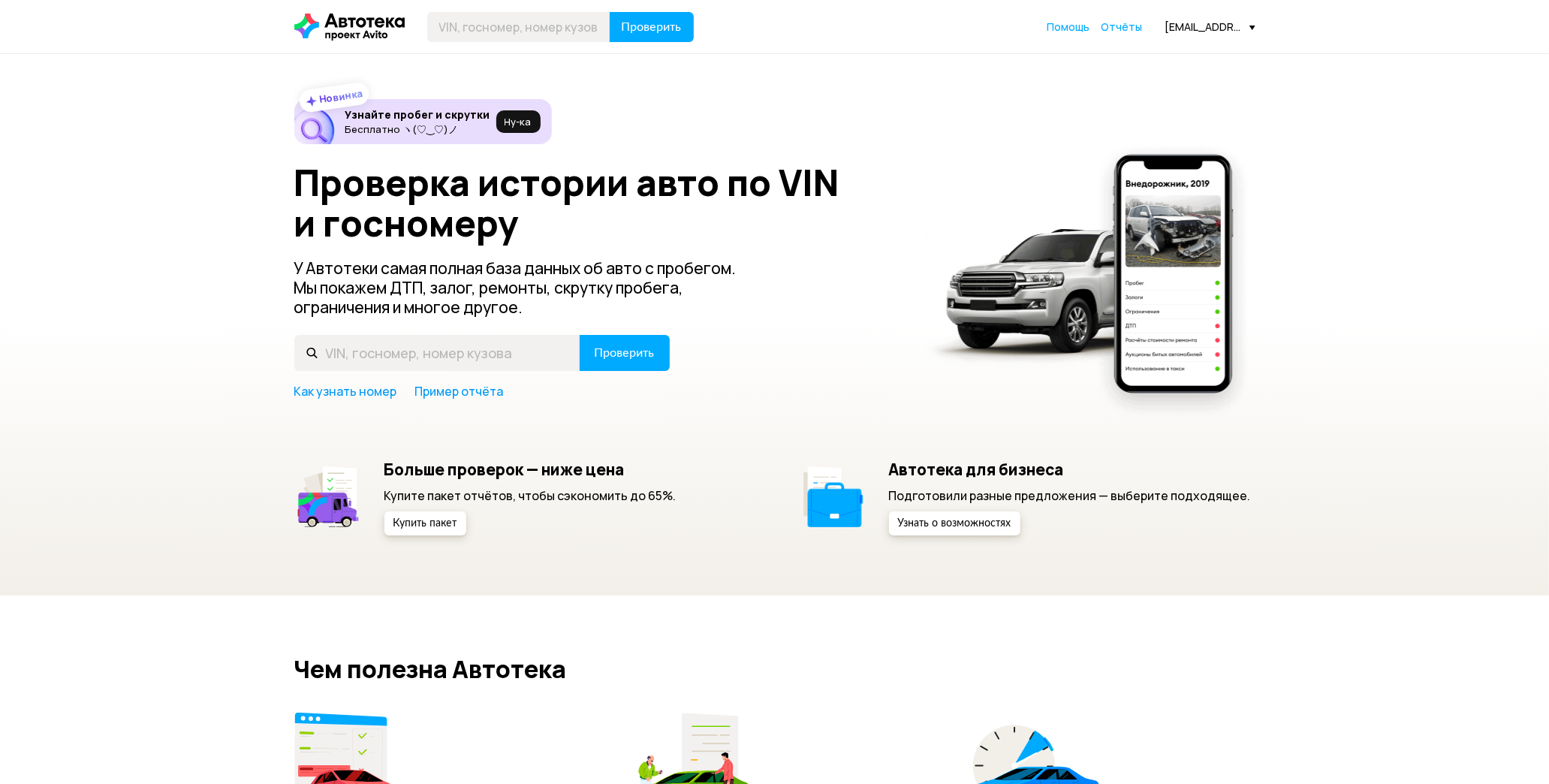
click at [1113, 25] on span "Отчёты" at bounding box center [1122, 26] width 41 height 14
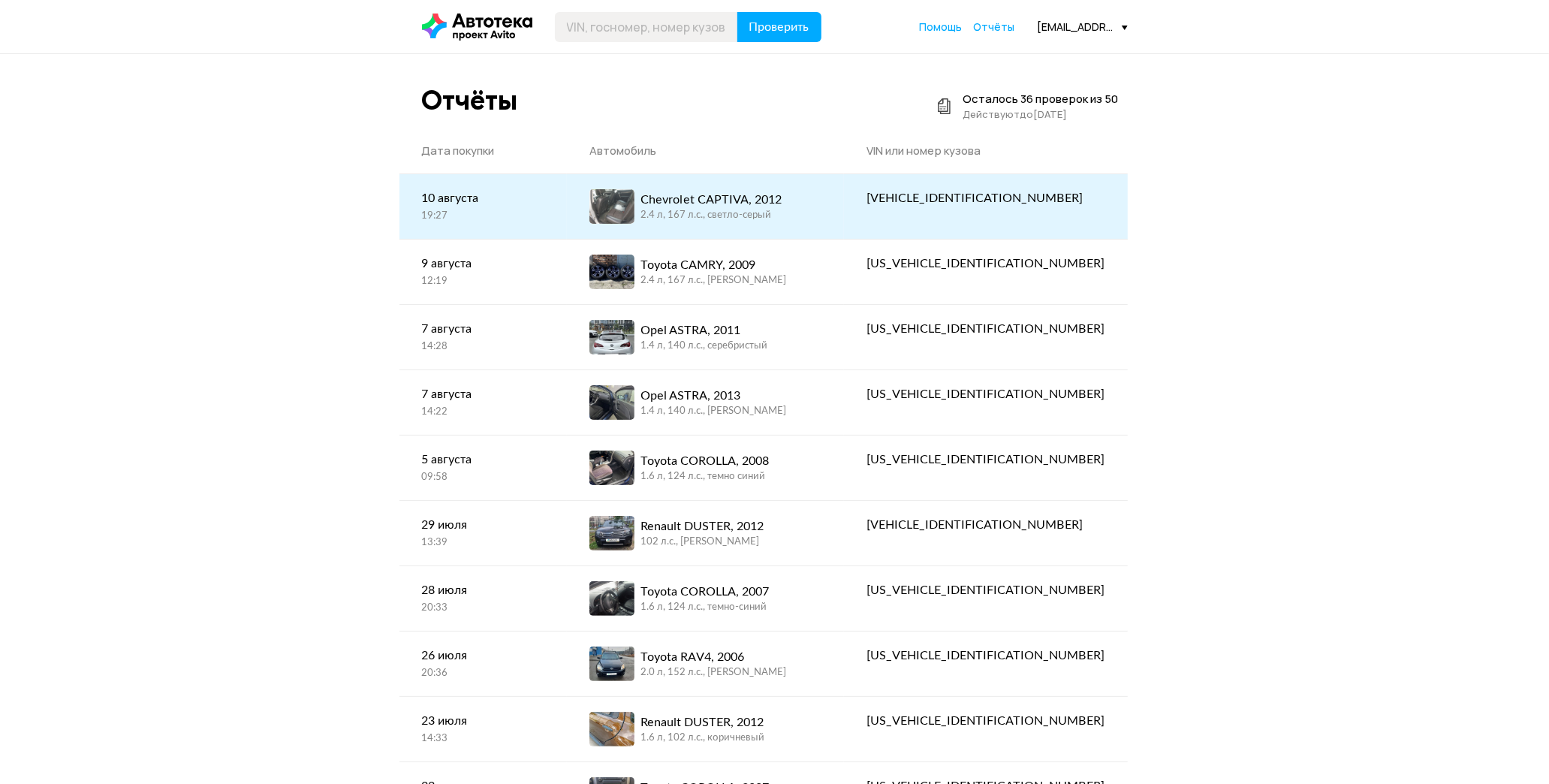
click at [782, 210] on div "2.4 л, 167 л.c., светло-серый" at bounding box center [710, 215] width 141 height 13
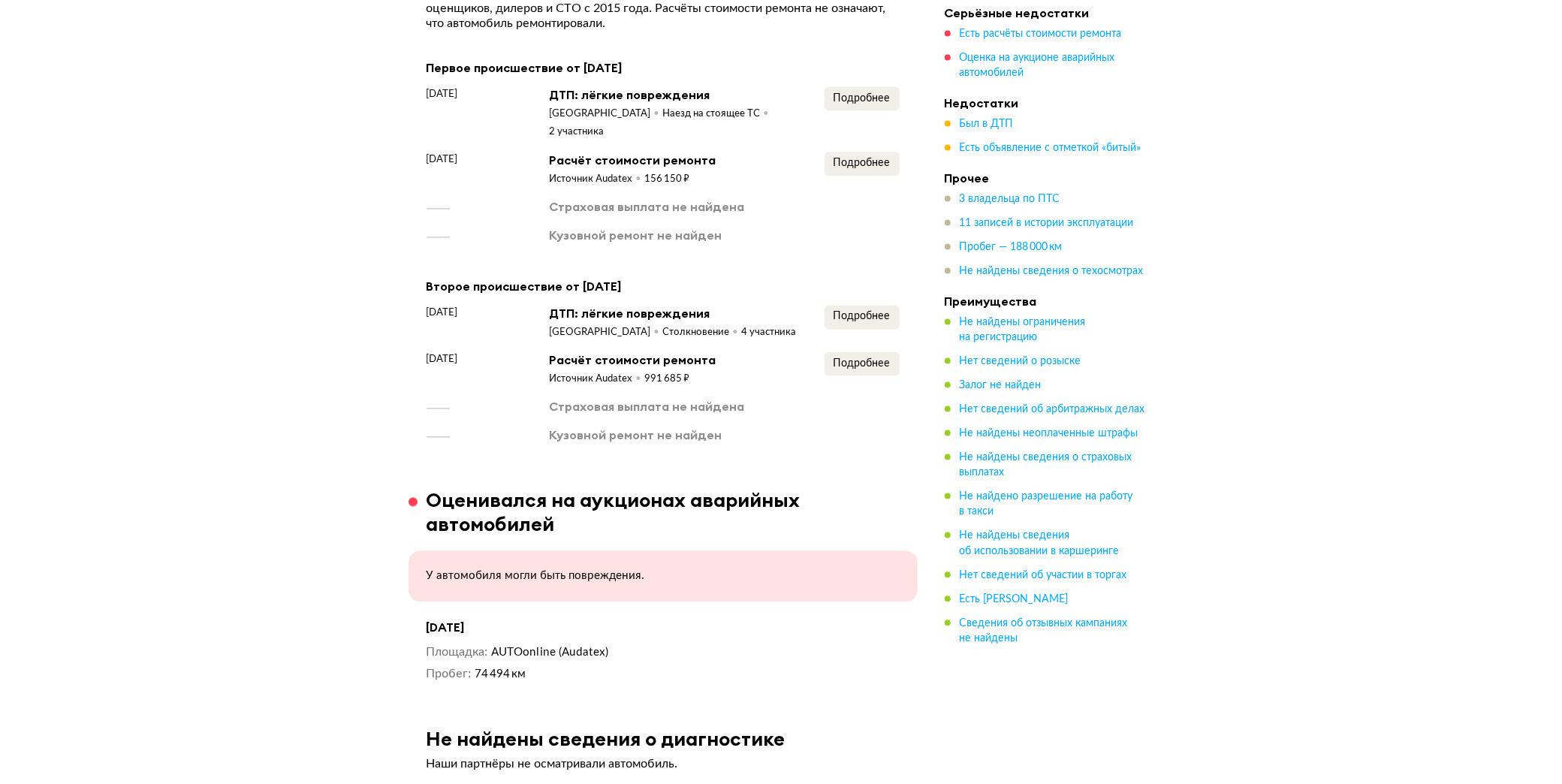
scroll to position [2252, 0]
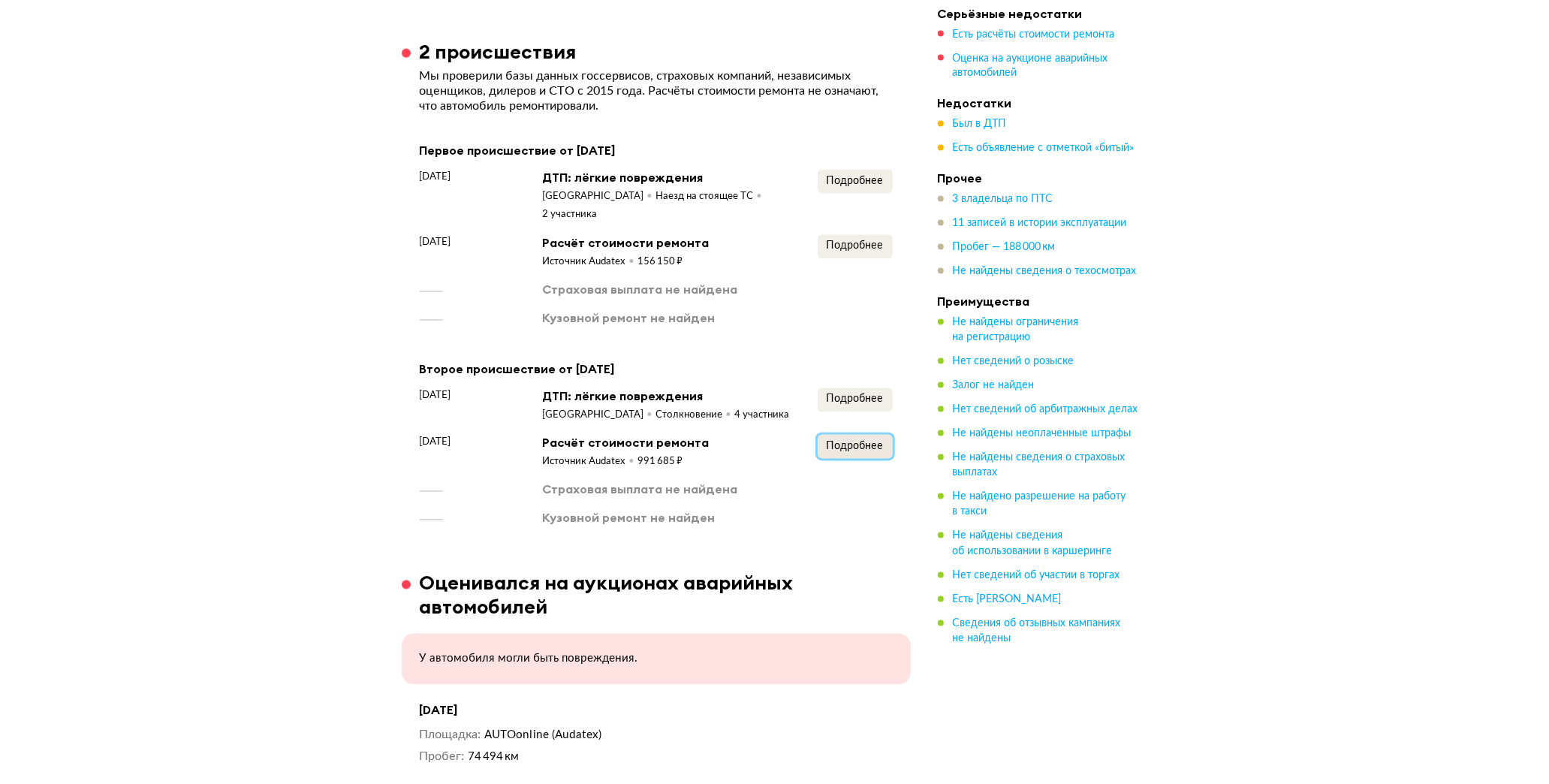
click at [864, 441] on span "Подробнее" at bounding box center [855, 446] width 57 height 11
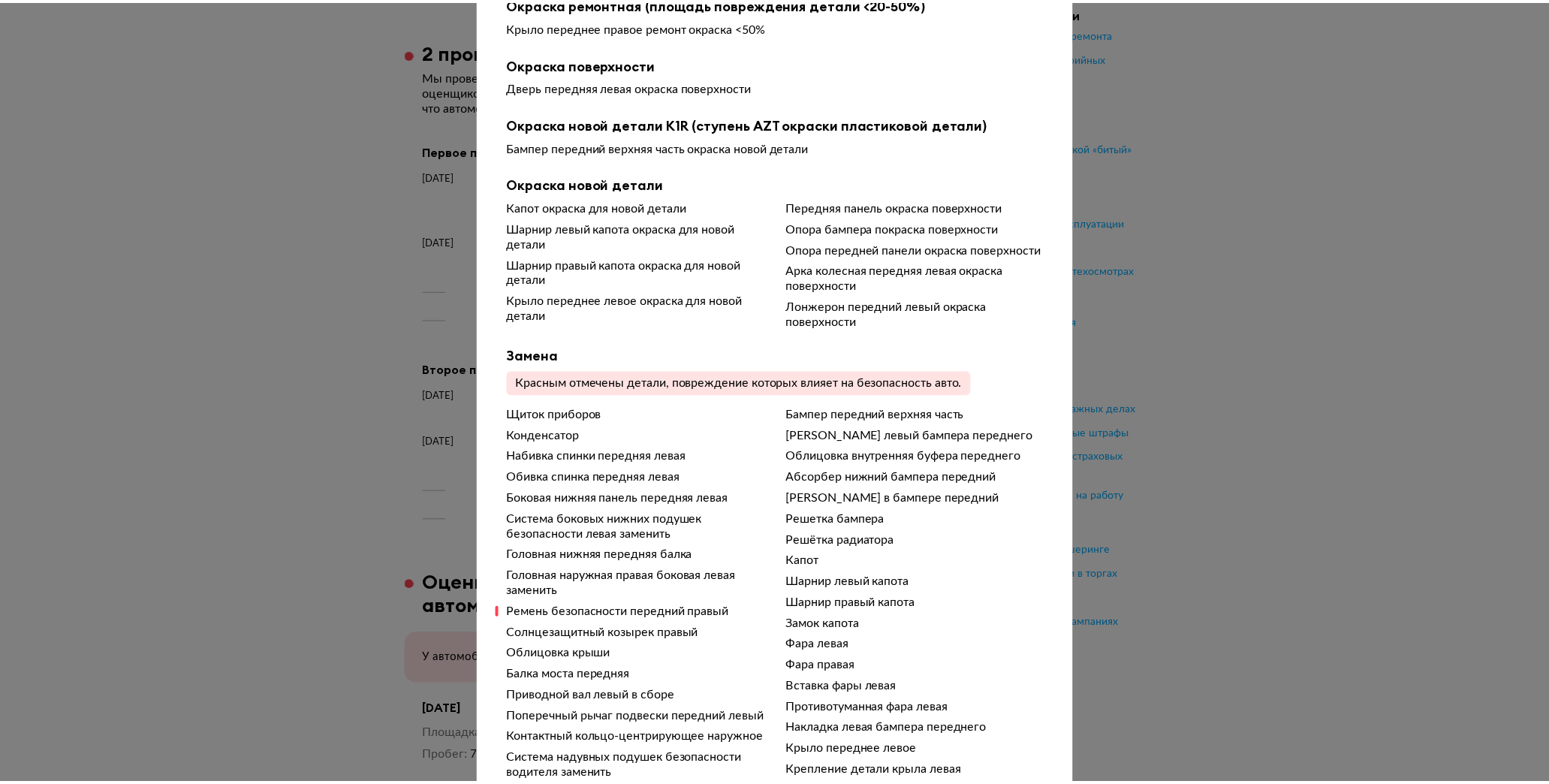
scroll to position [0, 0]
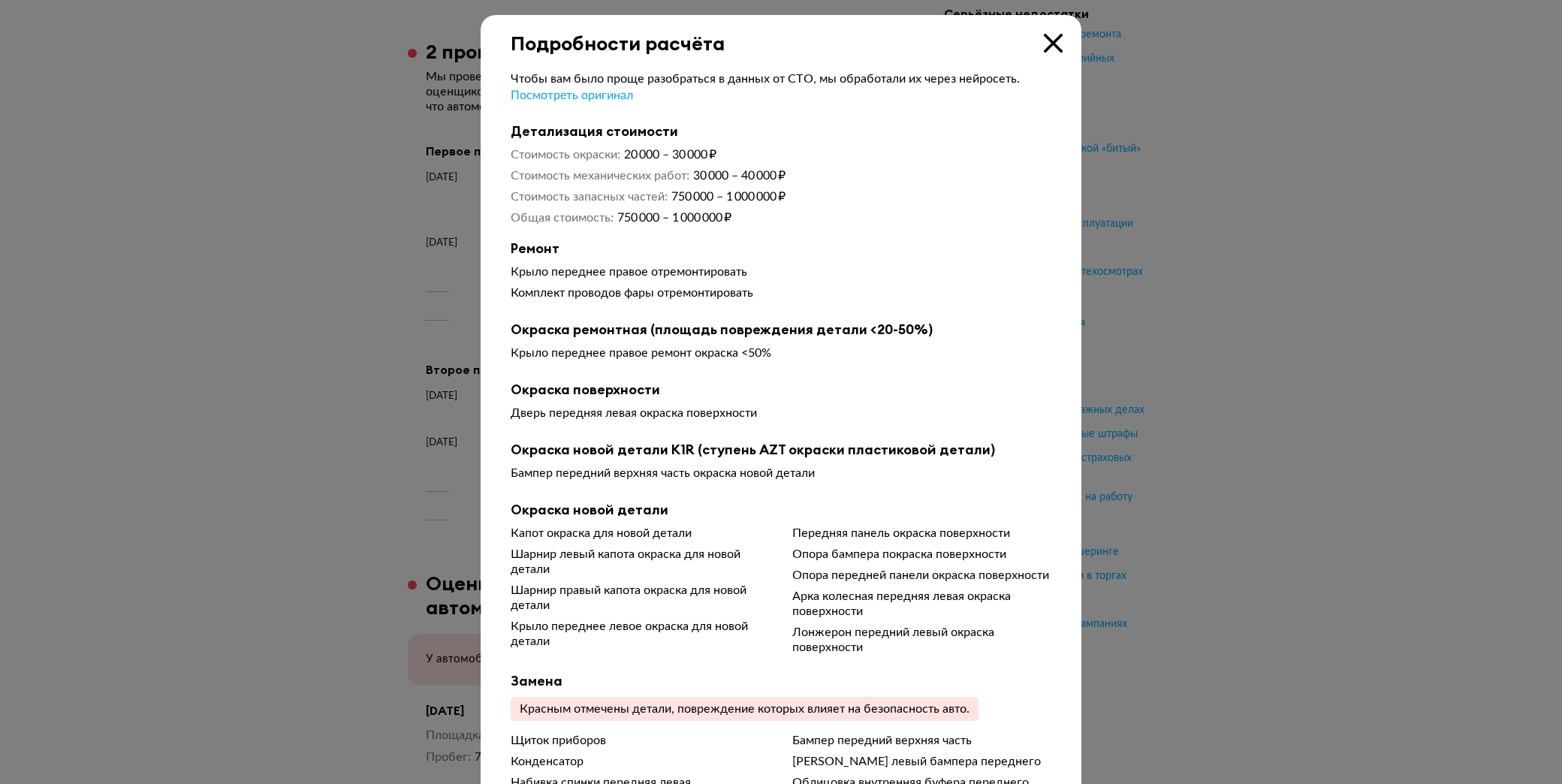
click at [1280, 372] on div at bounding box center [781, 392] width 1562 height 784
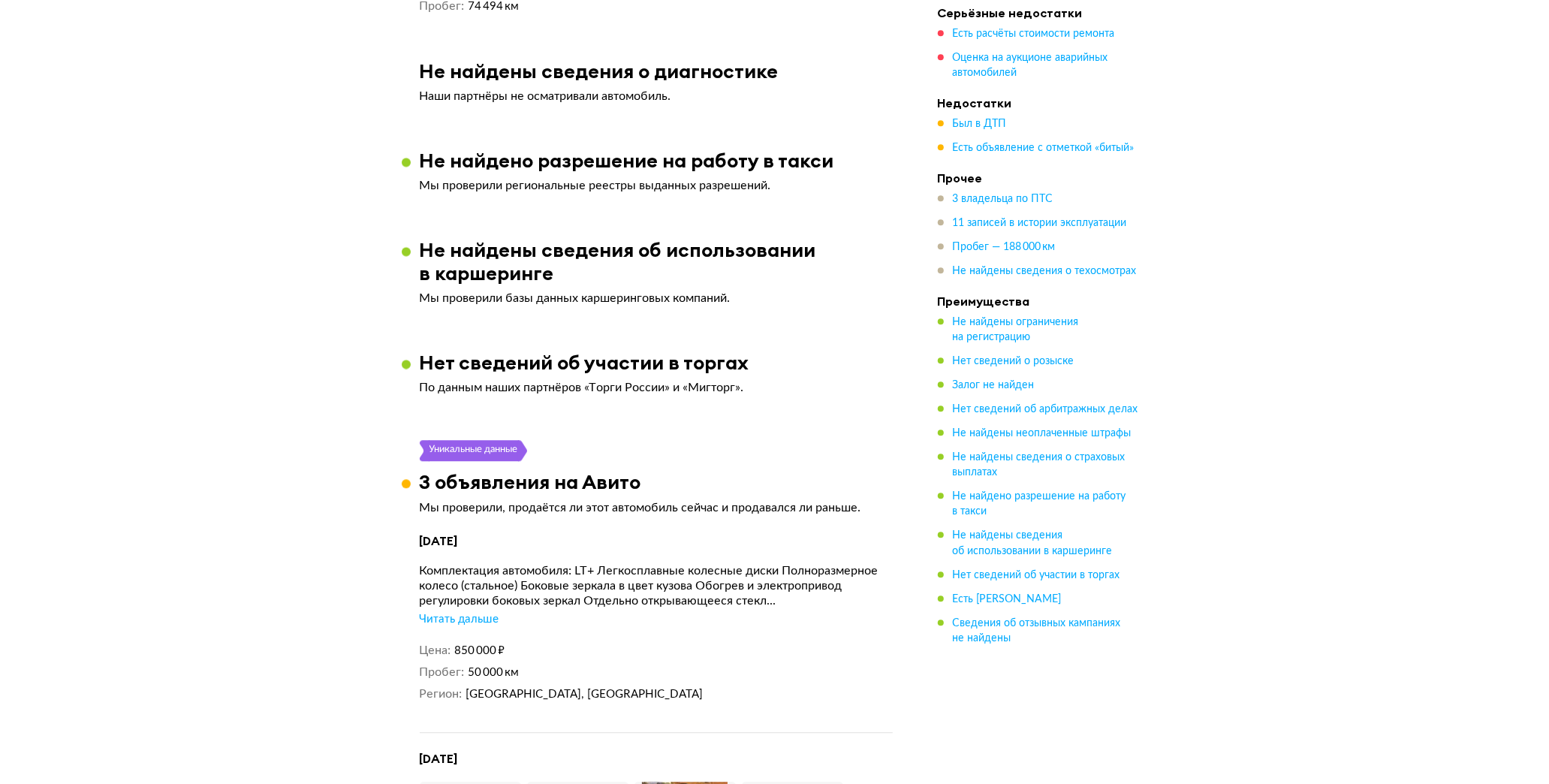
scroll to position [3337, 0]
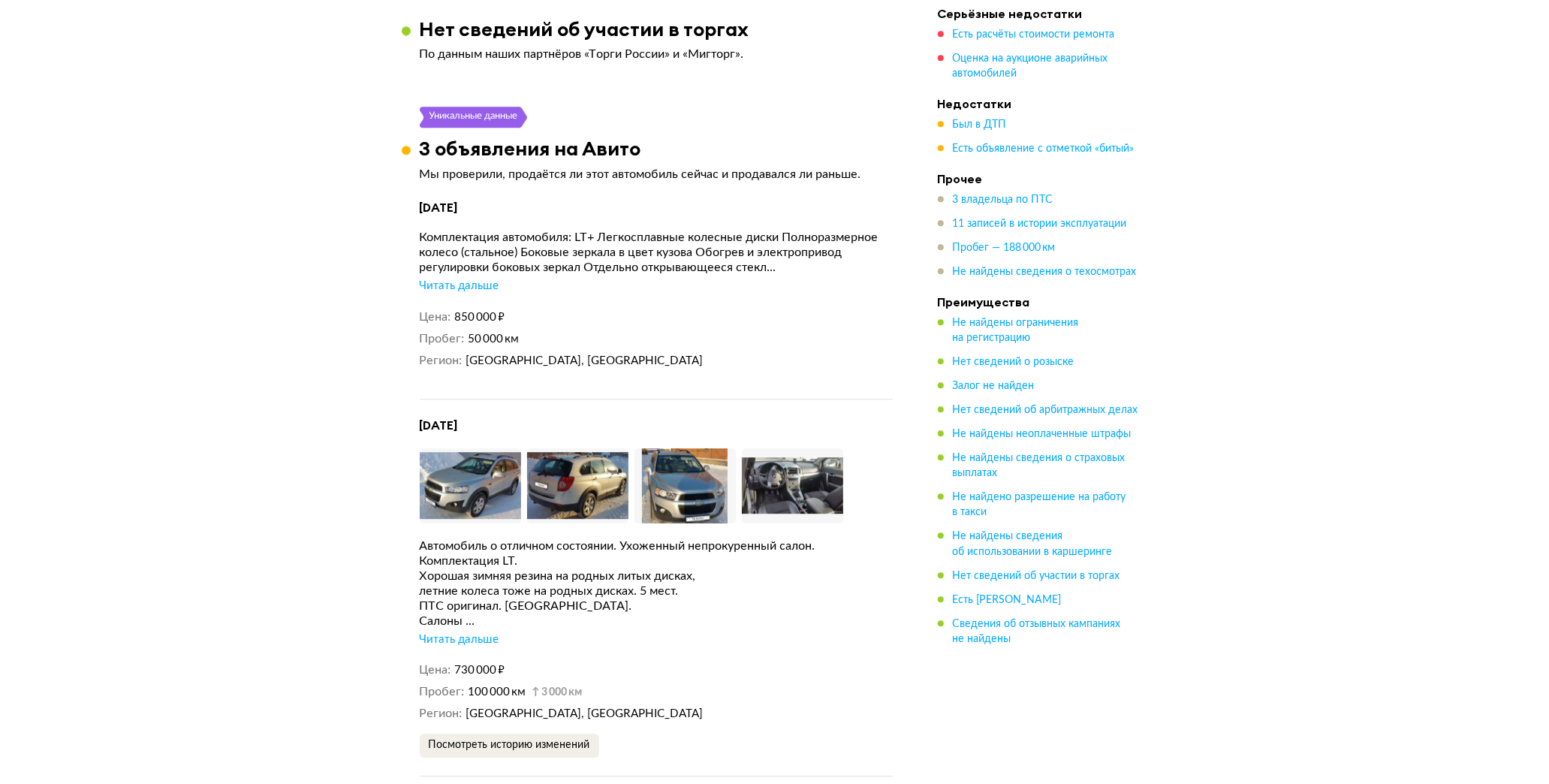
click at [470, 632] on div "Читать дальше" at bounding box center [460, 639] width 80 height 15
click at [486, 475] on img at bounding box center [471, 486] width 102 height 75
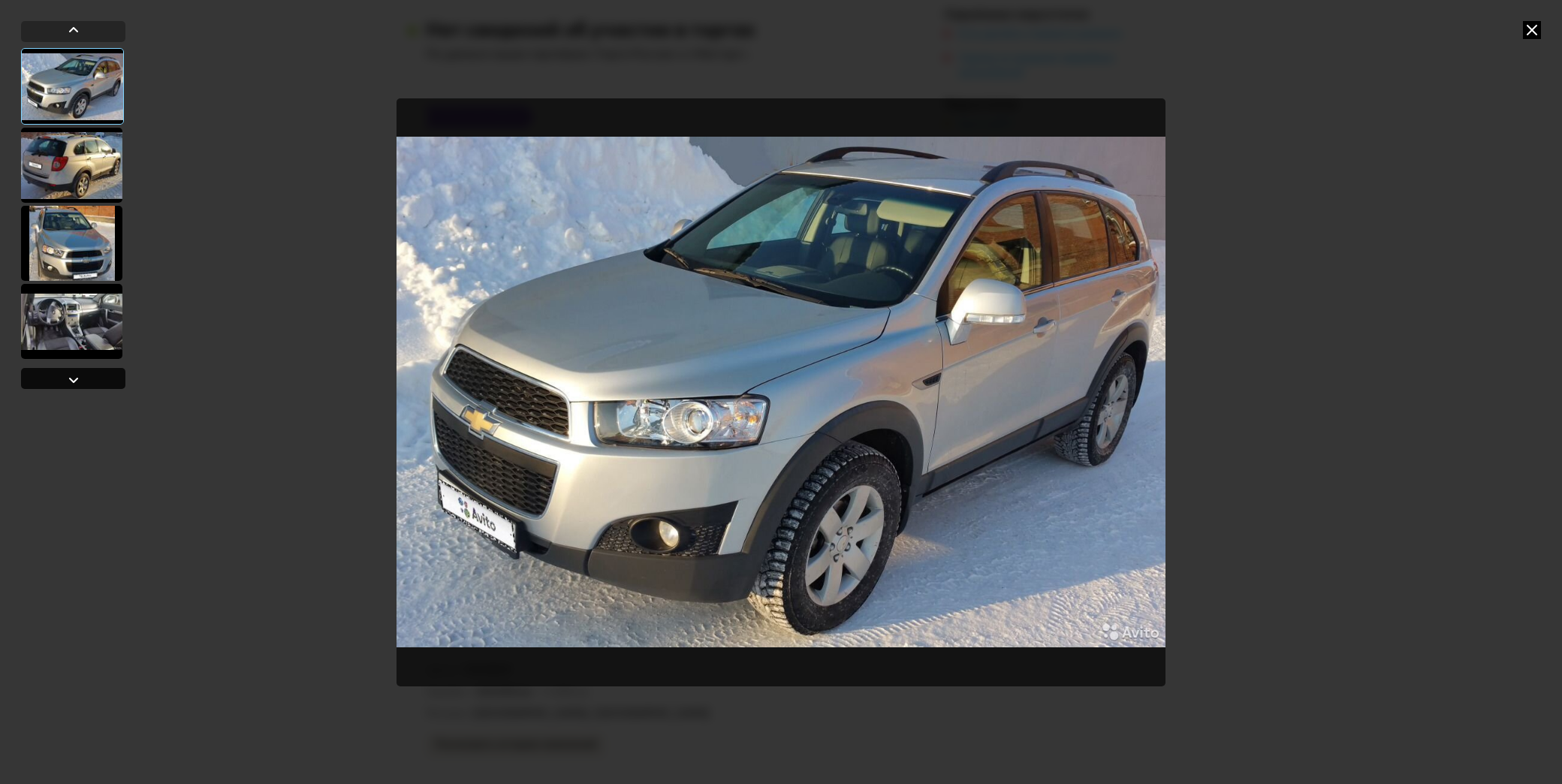
click at [101, 378] on div at bounding box center [73, 379] width 104 height 21
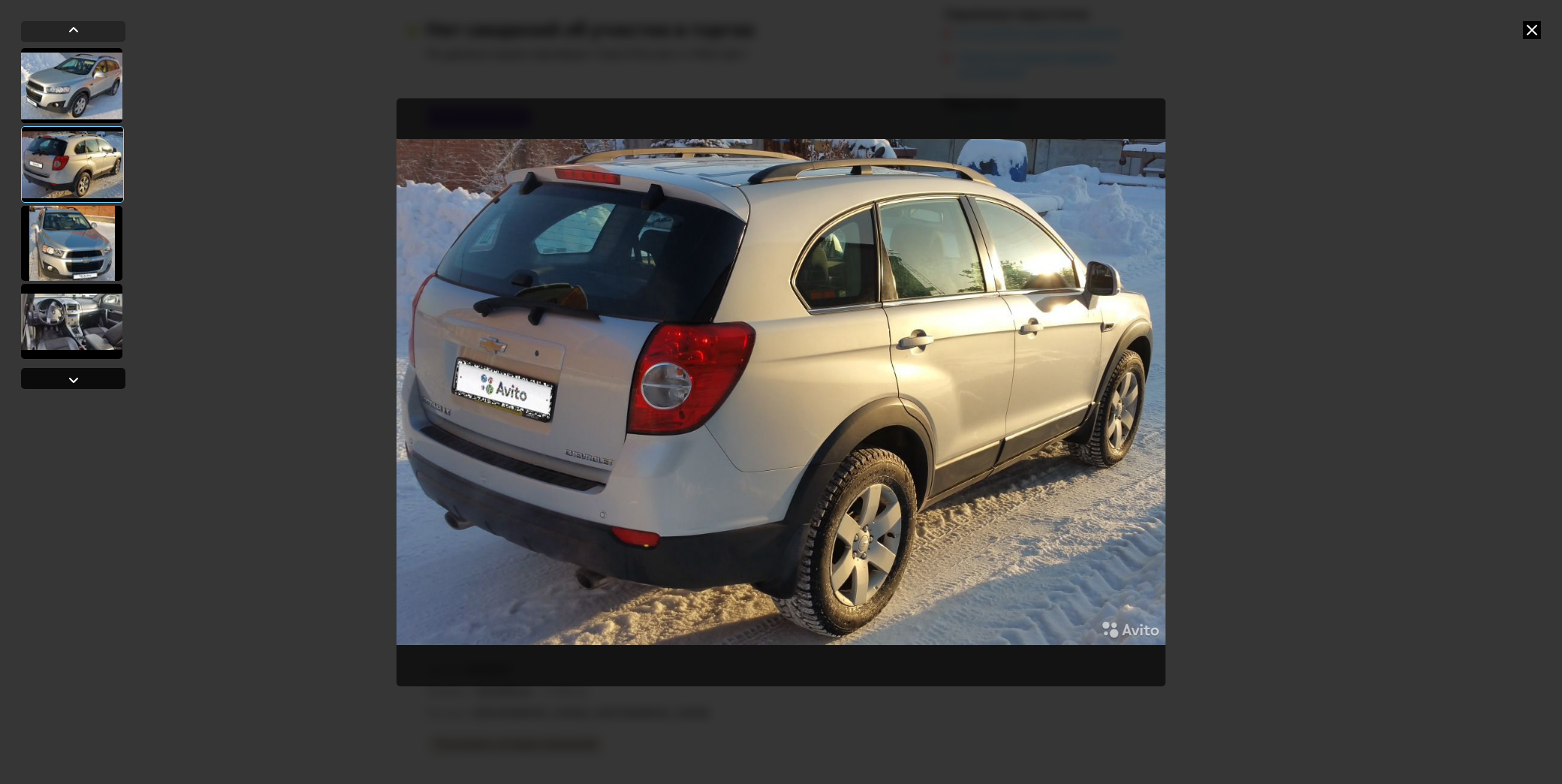
click at [101, 378] on div at bounding box center [73, 379] width 104 height 21
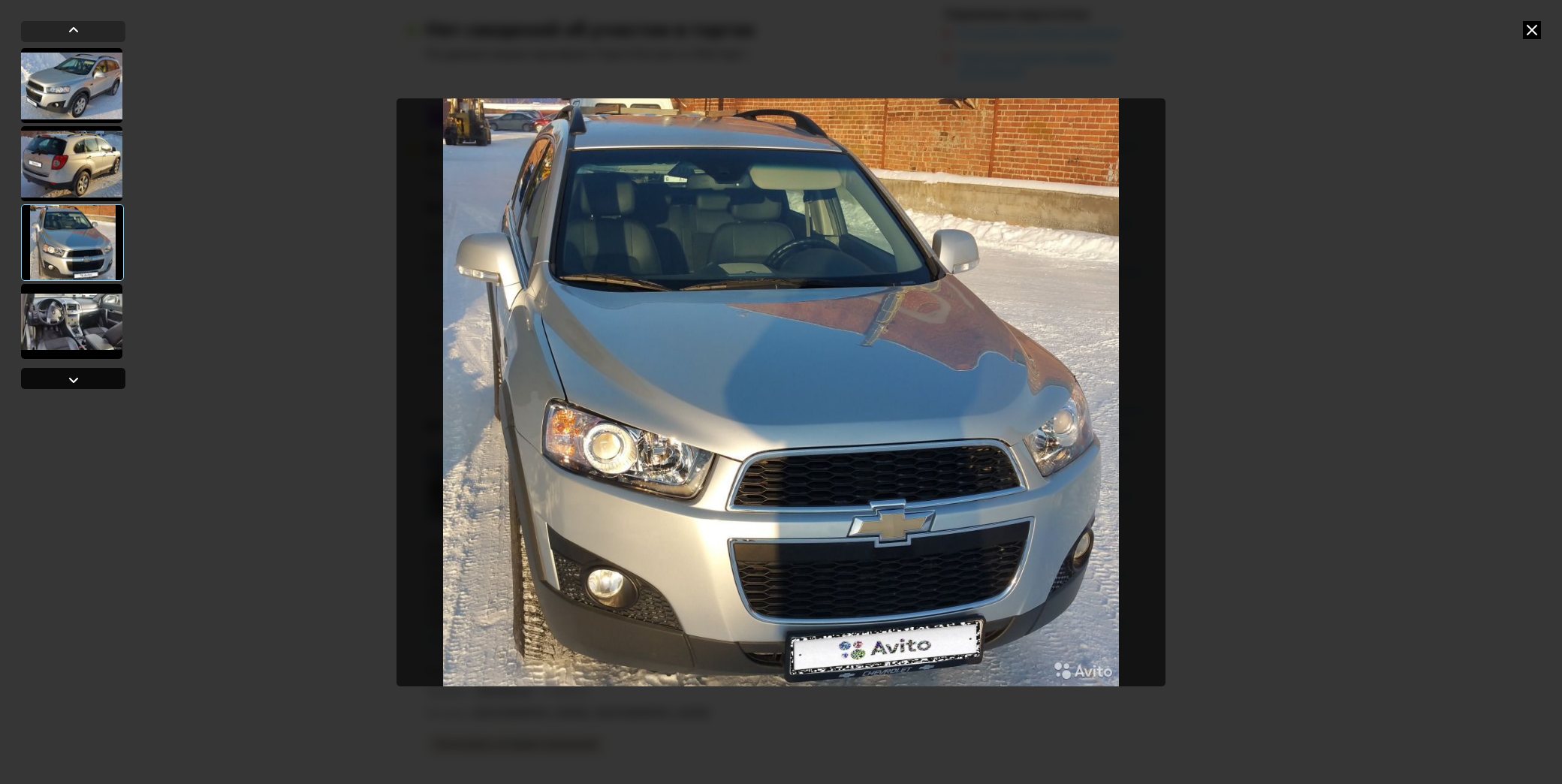
click at [101, 378] on div at bounding box center [73, 379] width 104 height 21
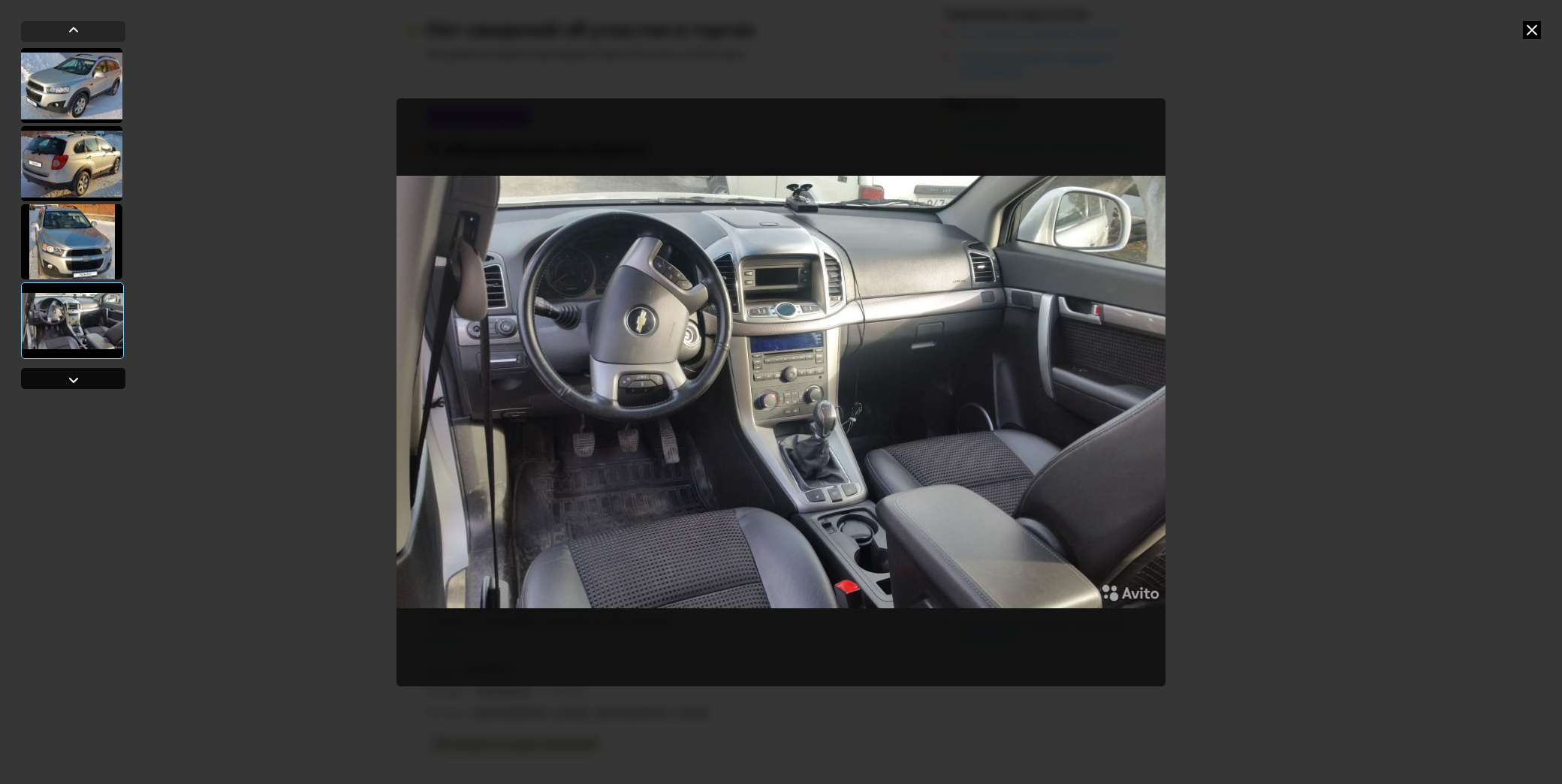
click at [101, 378] on div at bounding box center [73, 379] width 104 height 21
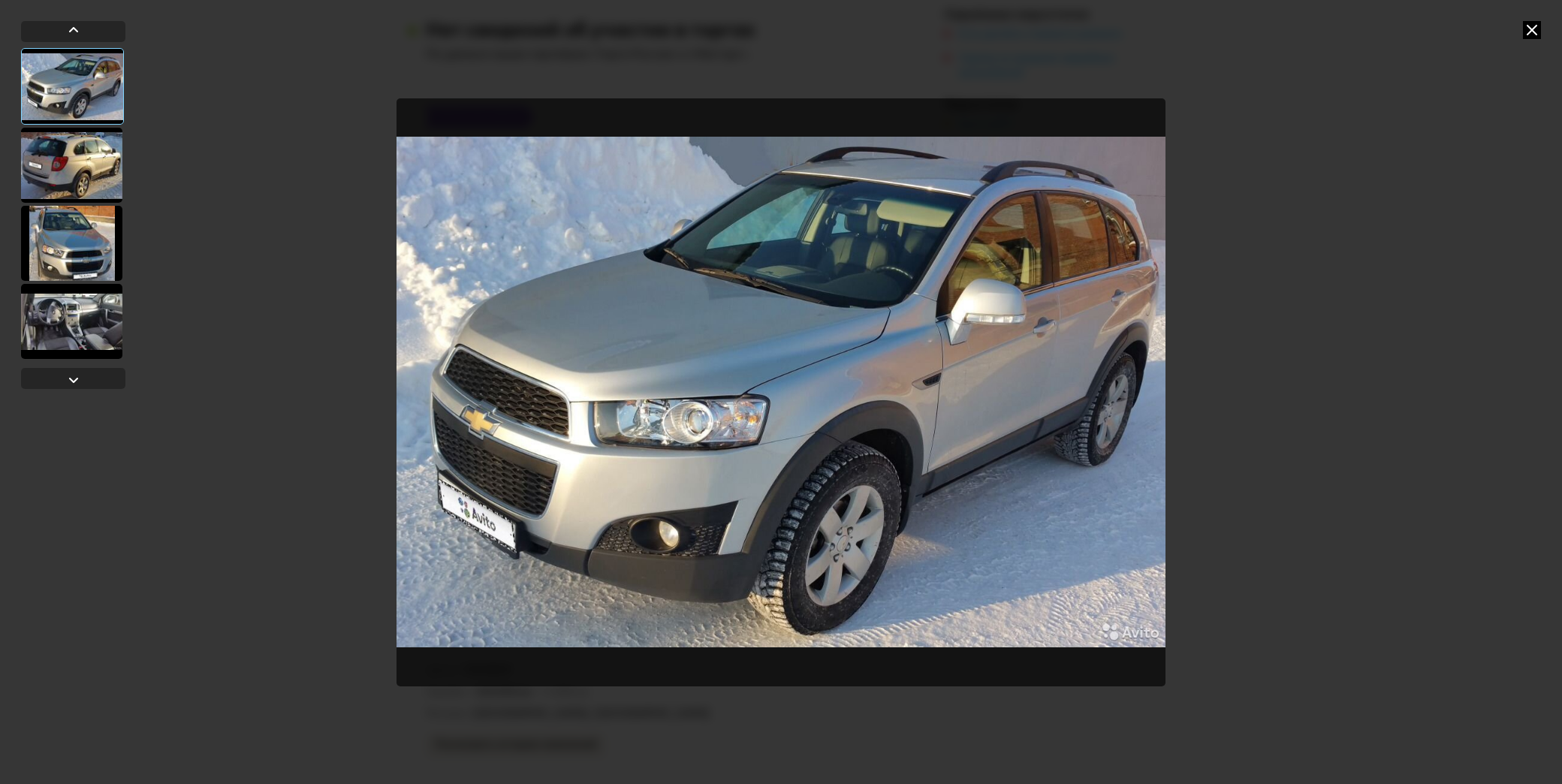
click at [1520, 32] on div at bounding box center [781, 392] width 1562 height 784
click at [1537, 31] on icon at bounding box center [1531, 30] width 18 height 18
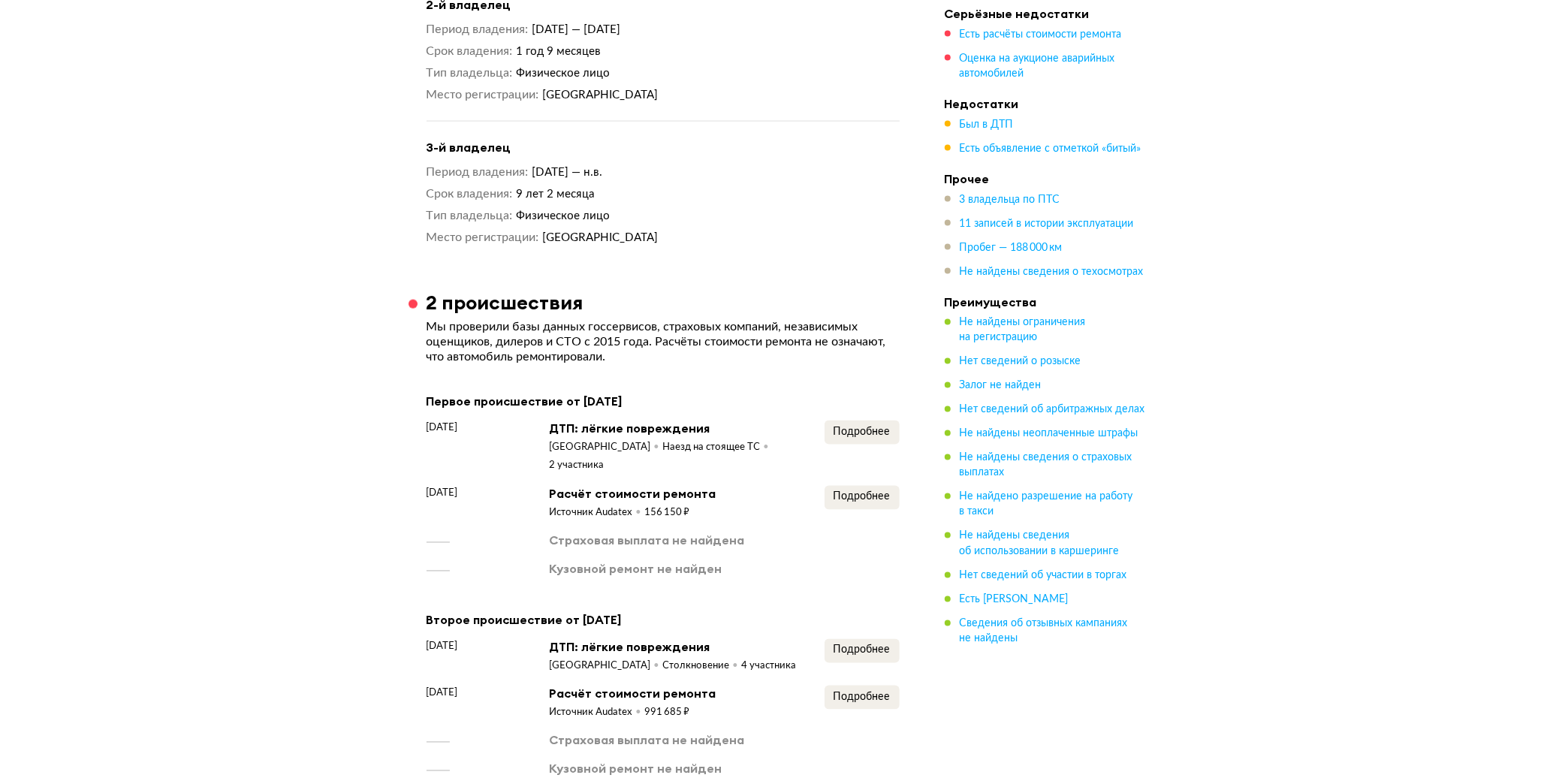
scroll to position [2252, 0]
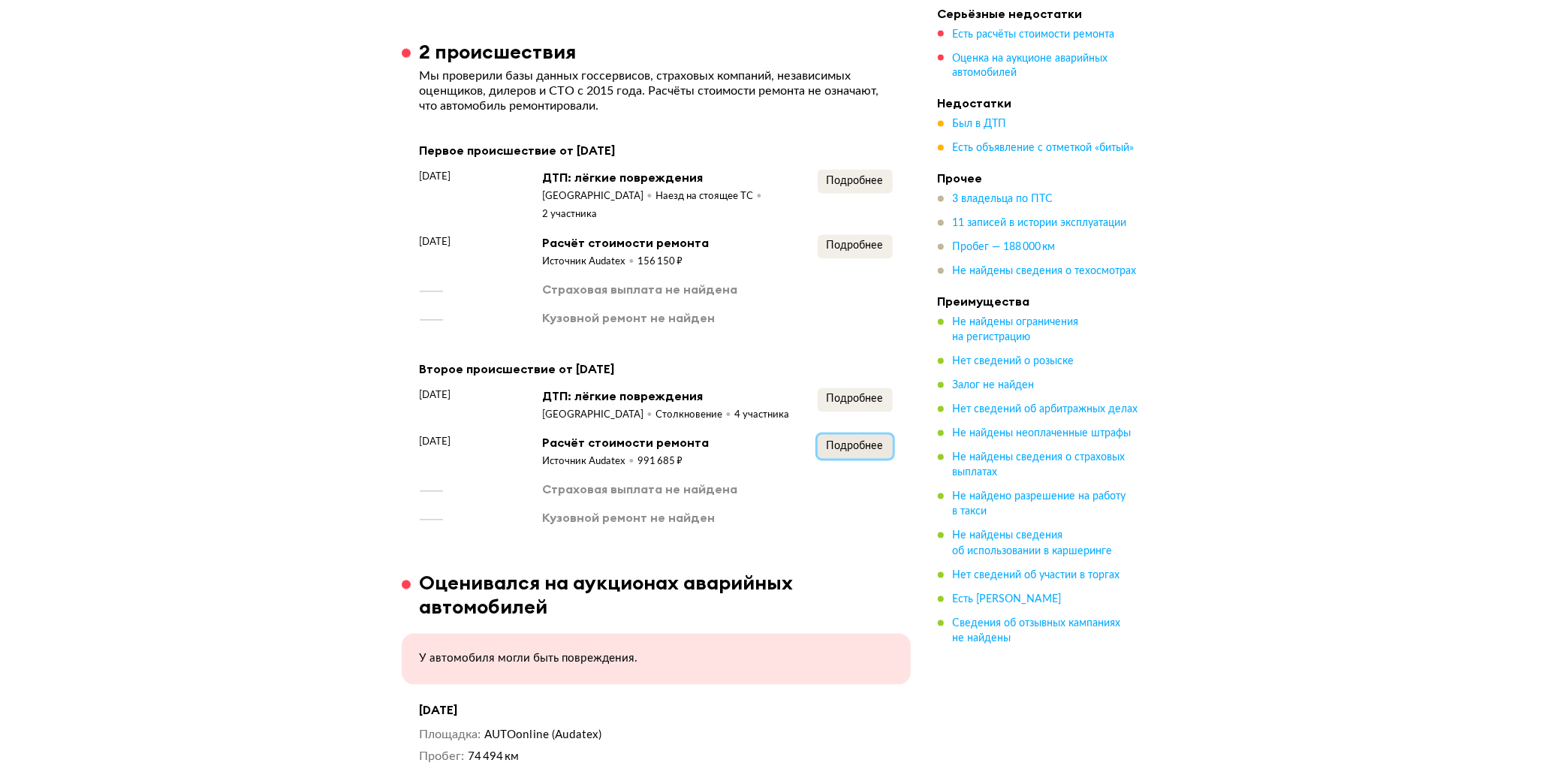
click at [848, 441] on span "Подробнее" at bounding box center [855, 446] width 57 height 11
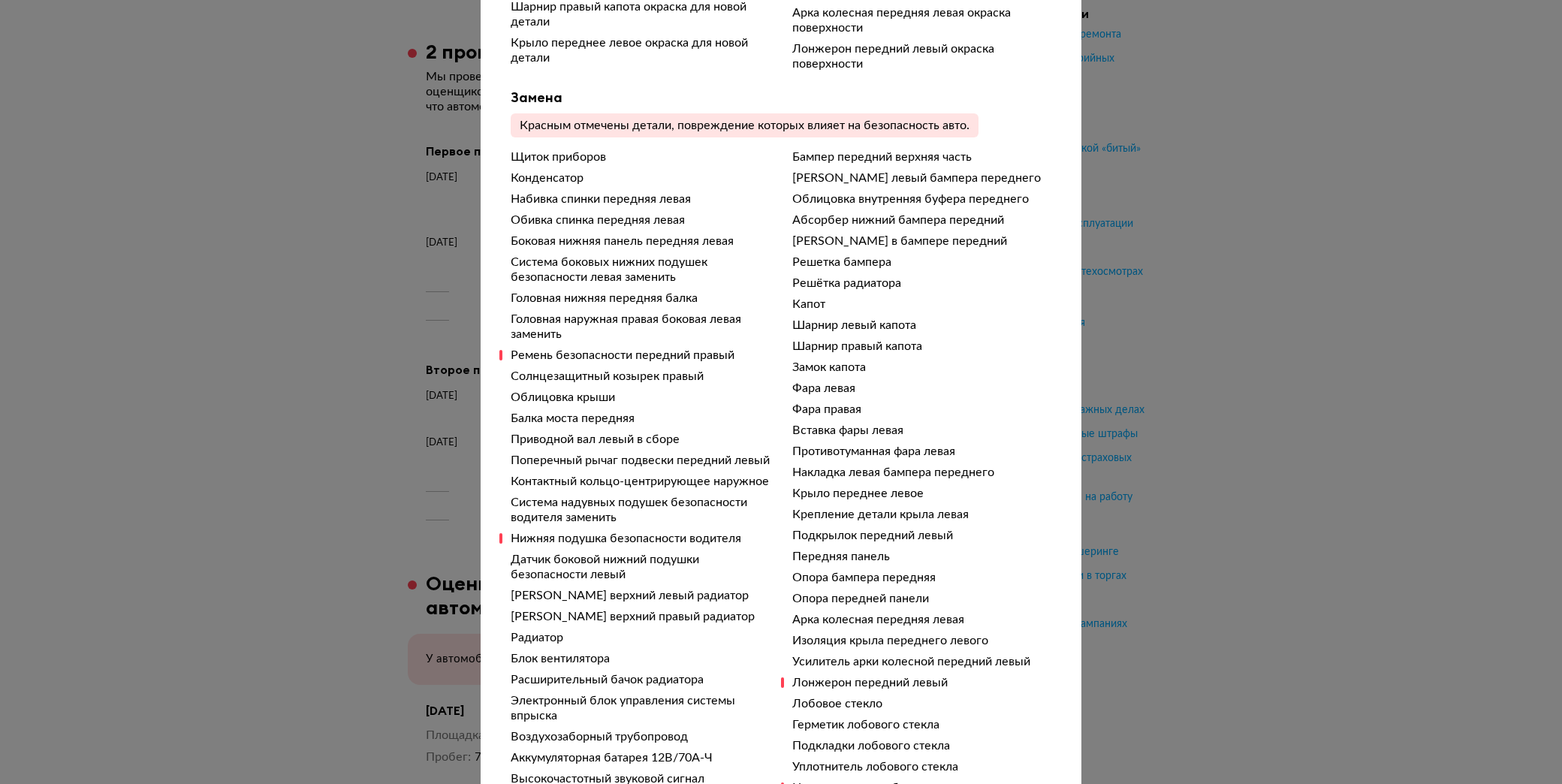
scroll to position [751, 0]
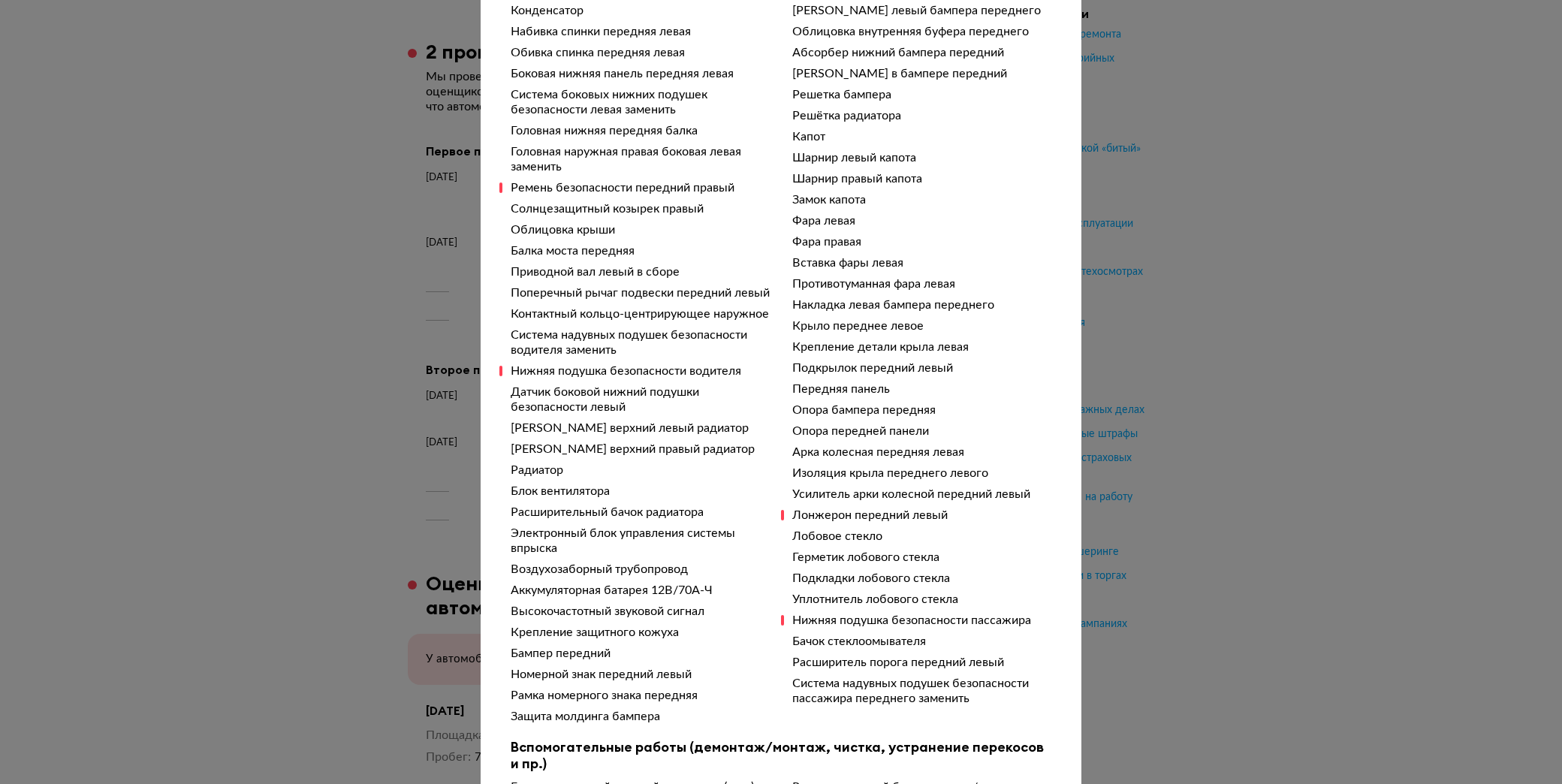
click at [1174, 317] on div "Подробности расчёта Чтобы вам было проще разобраться в данных от СТО, мы обрабо…" at bounding box center [781, 392] width 1562 height 784
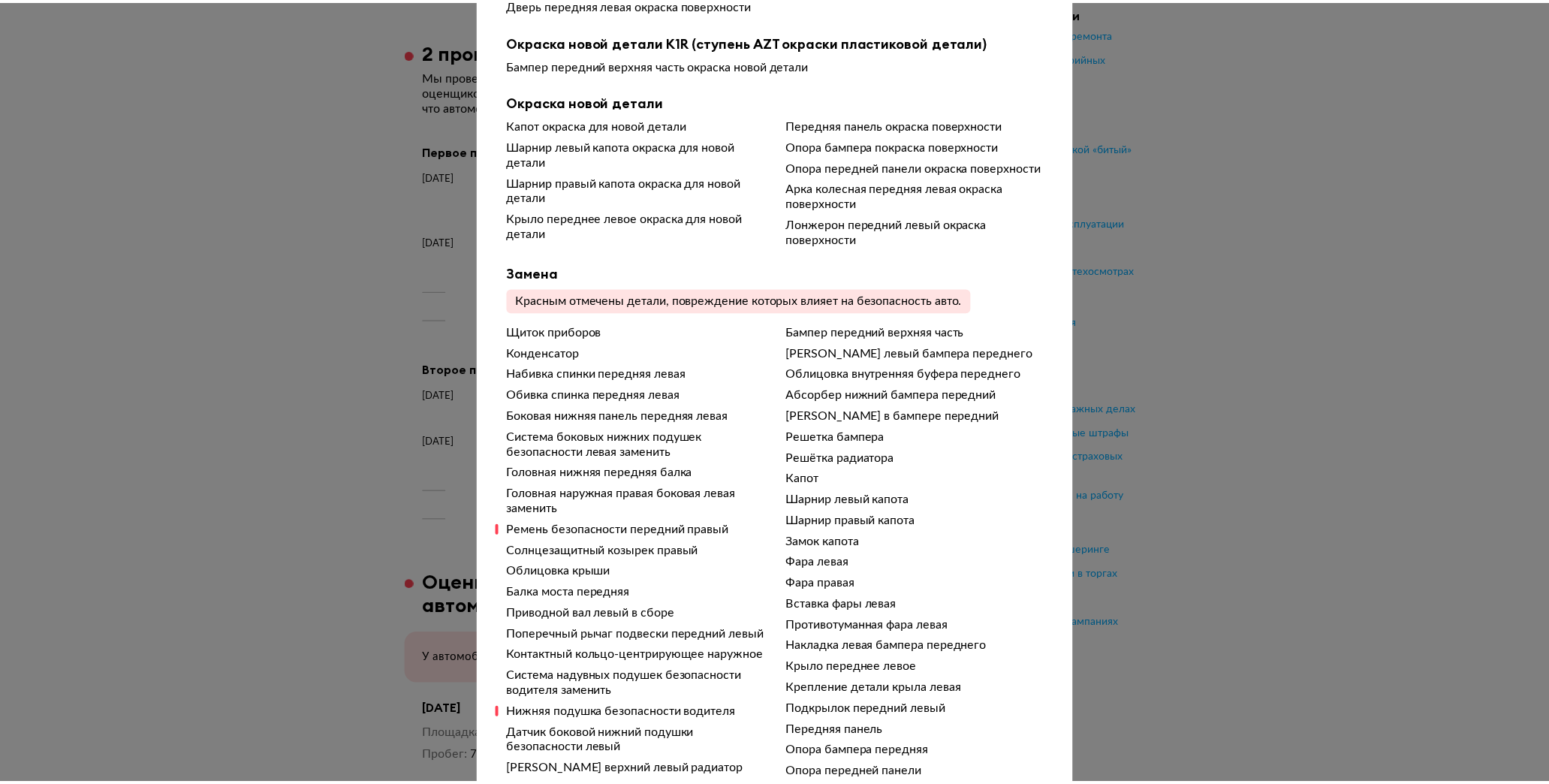
scroll to position [0, 0]
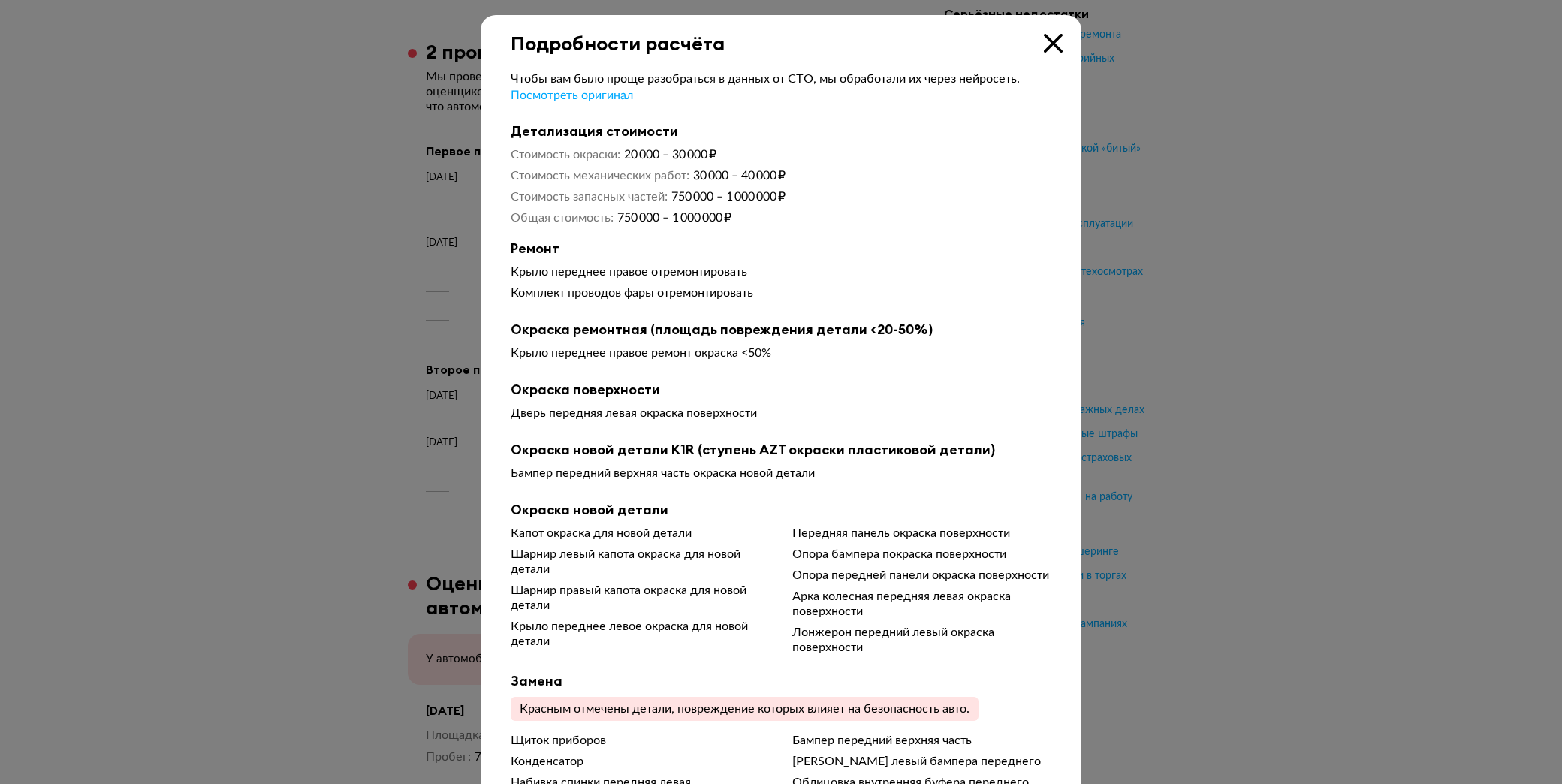
click at [1048, 34] on icon at bounding box center [1052, 43] width 18 height 18
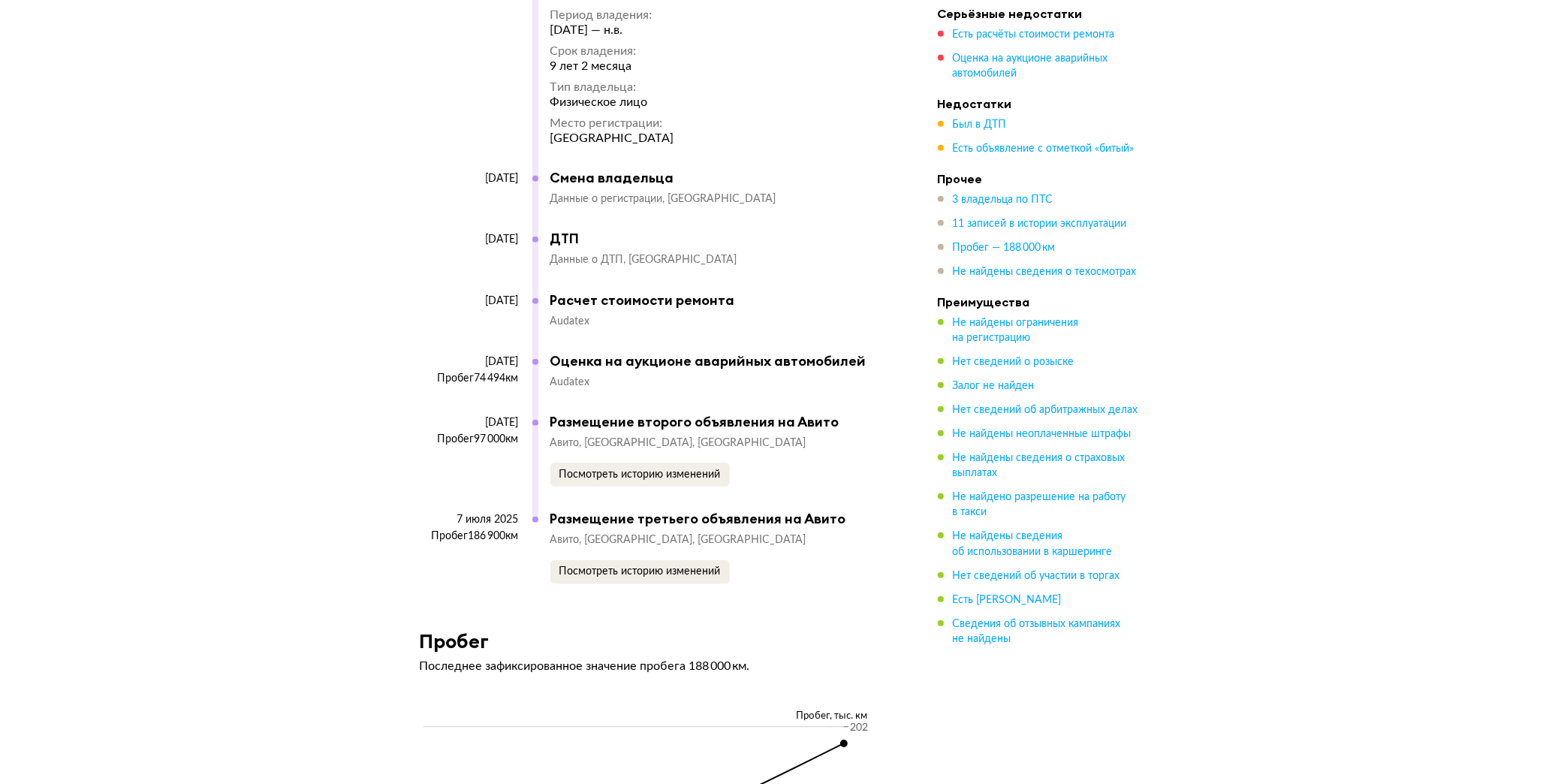
scroll to position [5922, 0]
